Goal: Browse casually

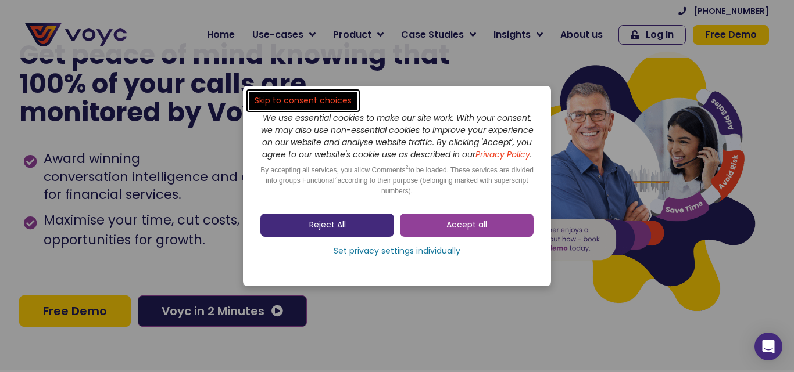
click at [343, 225] on span "Reject All" at bounding box center [327, 226] width 37 height 12
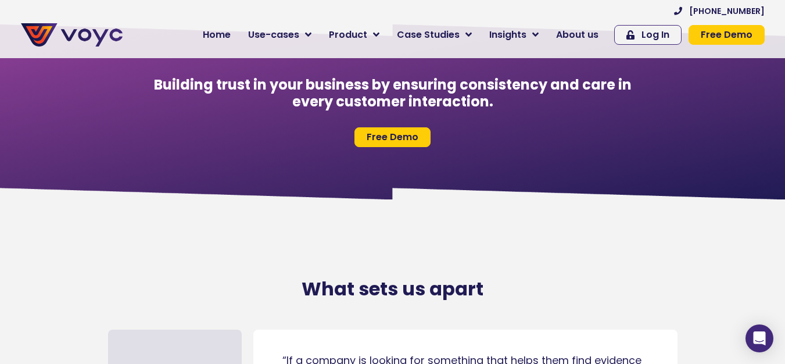
scroll to position [5596, 0]
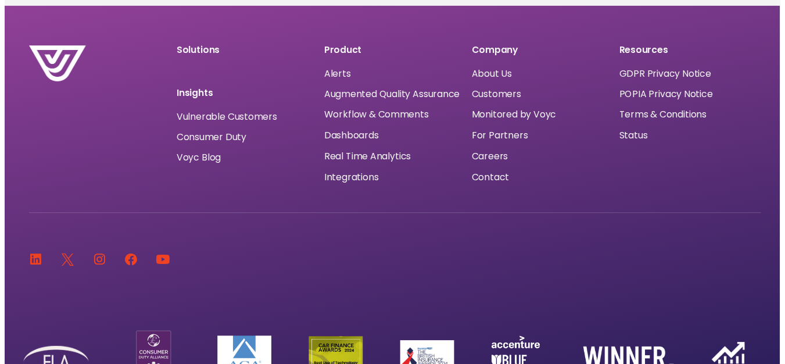
scroll to position [7777, 0]
